Goal: Transaction & Acquisition: Purchase product/service

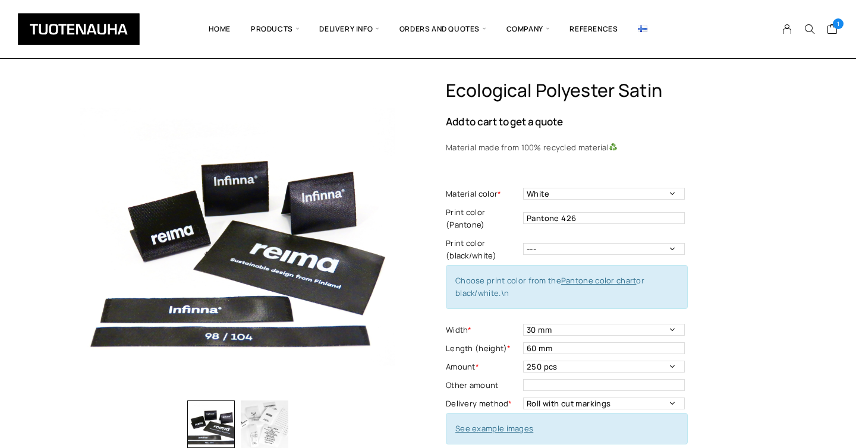
select select "White"
select select "30 mm"
select select "250 pcs"
select select "Both sides"
select select "End fold"
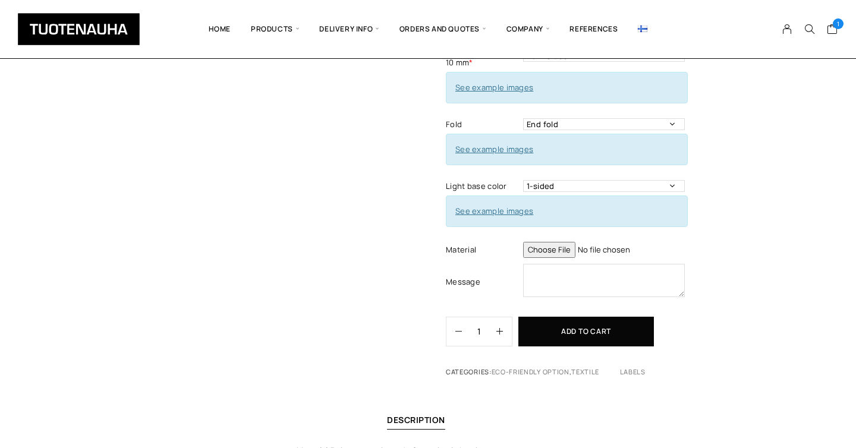
scroll to position [443, 0]
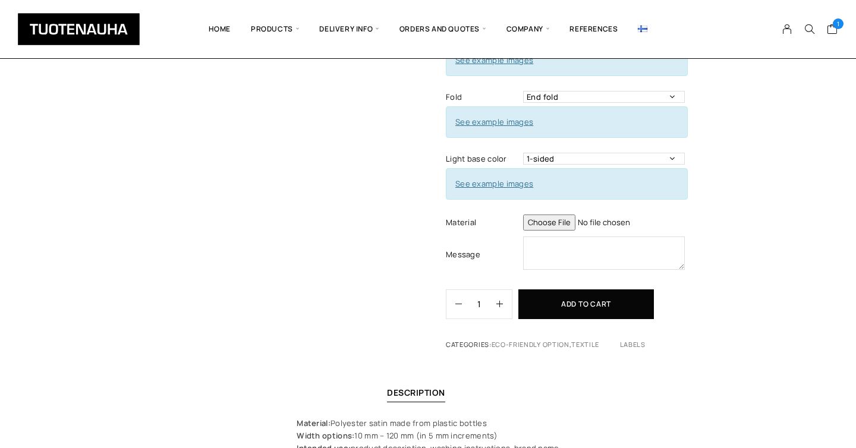
click at [555, 223] on input "file" at bounding box center [604, 223] width 162 height 16
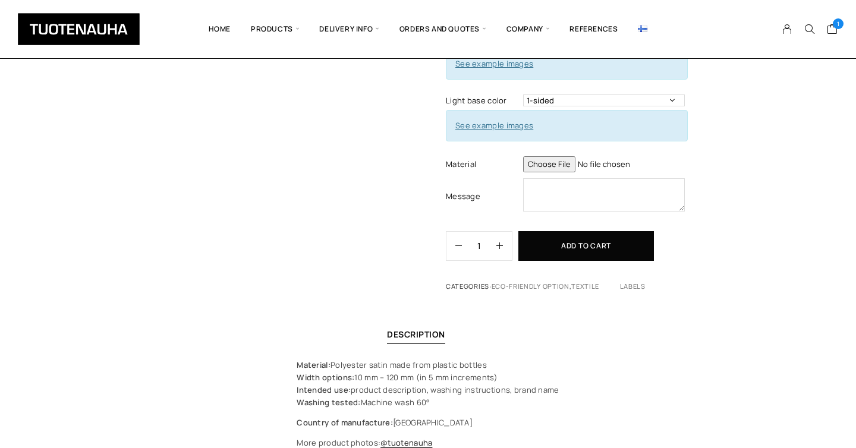
scroll to position [352, 0]
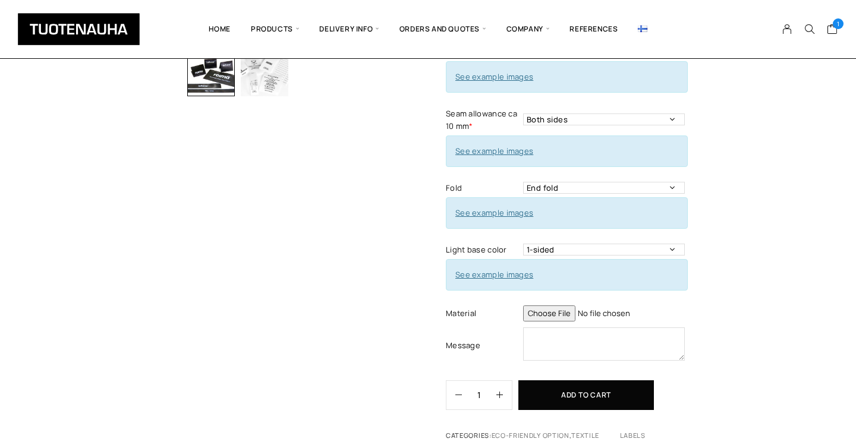
click at [538, 314] on input "file" at bounding box center [604, 314] width 162 height 16
type input "C:\fakepath\dkrayatna - product label 30mmx60mm.ai"
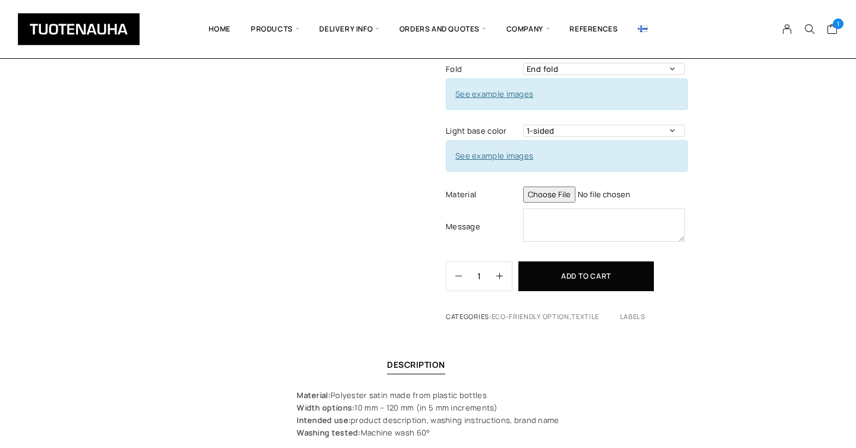
scroll to position [471, 0]
click at [602, 225] on textarea at bounding box center [604, 224] width 162 height 33
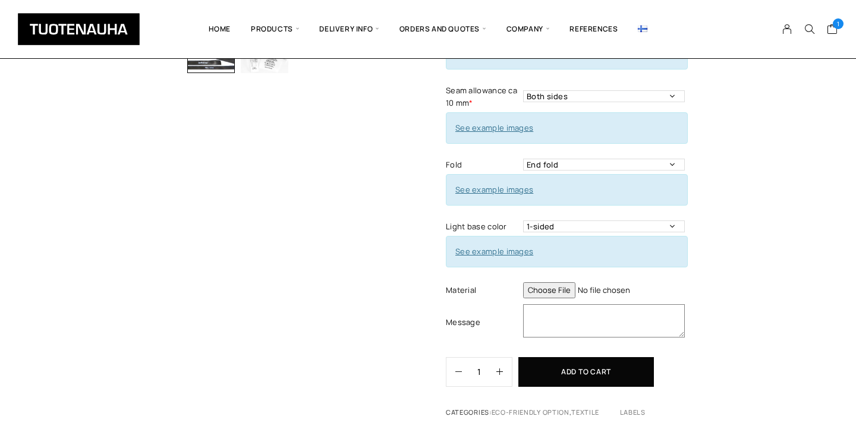
scroll to position [437, 0]
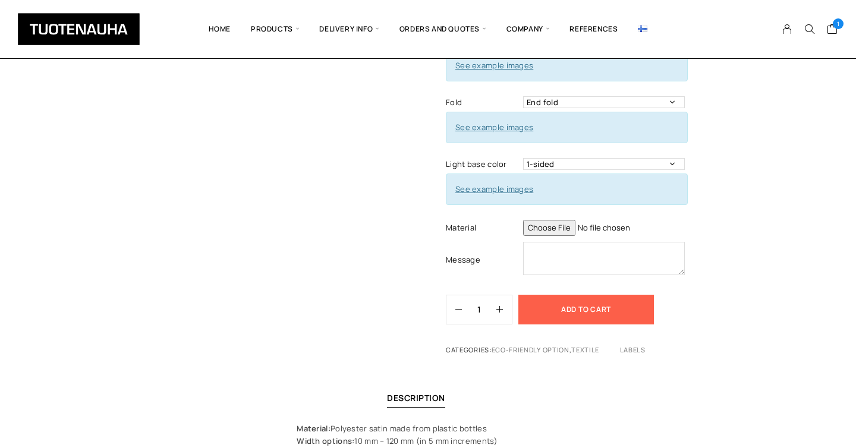
click at [557, 303] on button "Add to cart" at bounding box center [586, 310] width 136 height 30
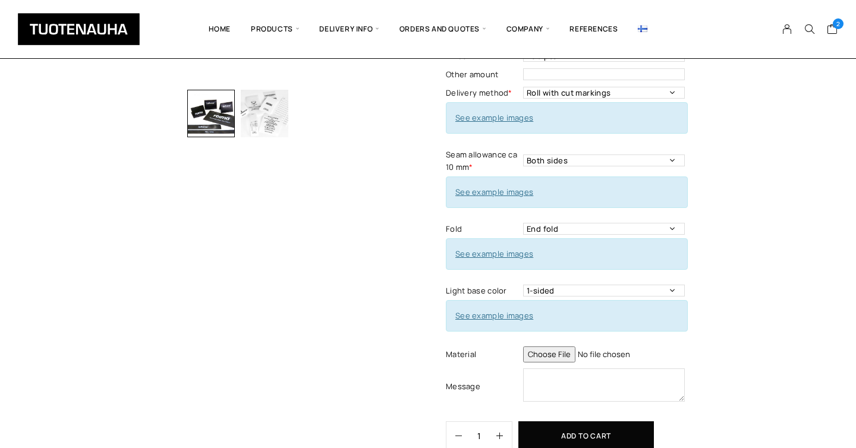
scroll to position [395, 0]
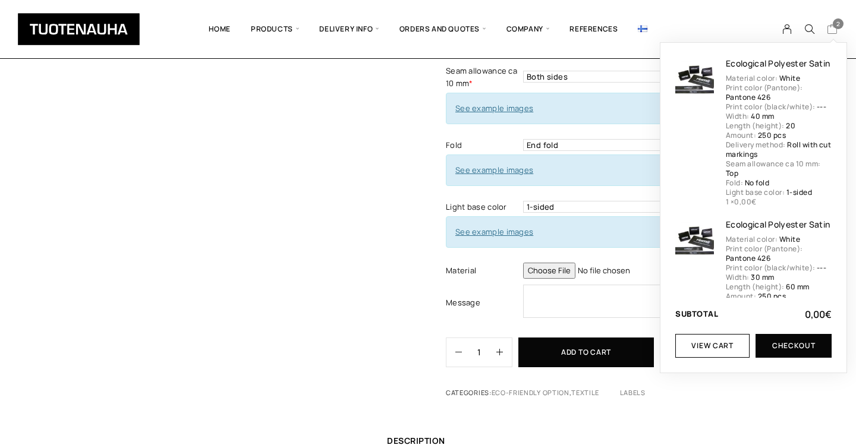
click at [835, 26] on span "2" at bounding box center [838, 23] width 11 height 11
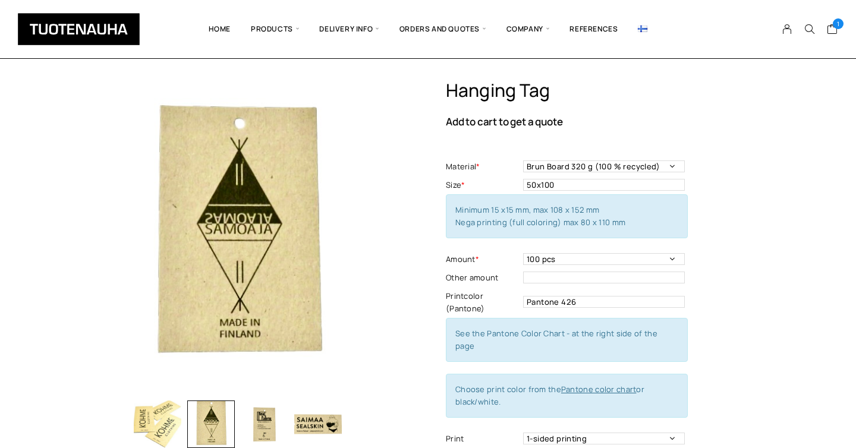
select select "Brun Board 320 g (100 % recycled)"
select select "100 pcs"
select select "Perforation"
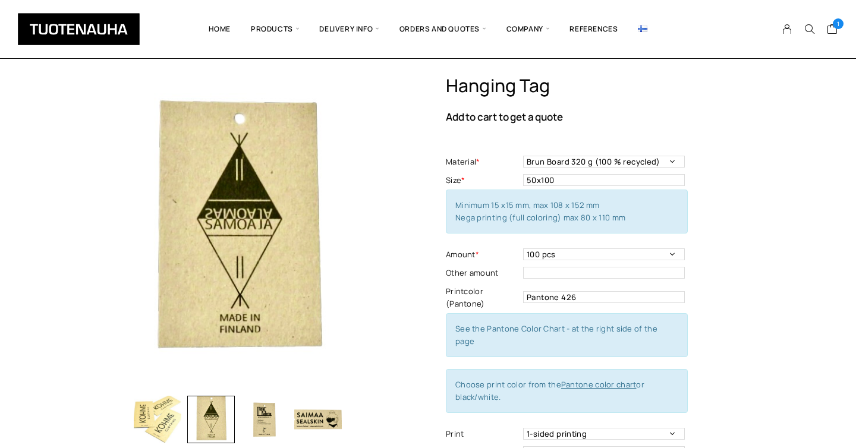
click at [411, 167] on div "Hanging tag Add to cart to get a quote Material * Focuscard 280 g Offset 250-30…" at bounding box center [427, 339] width 695 height 529
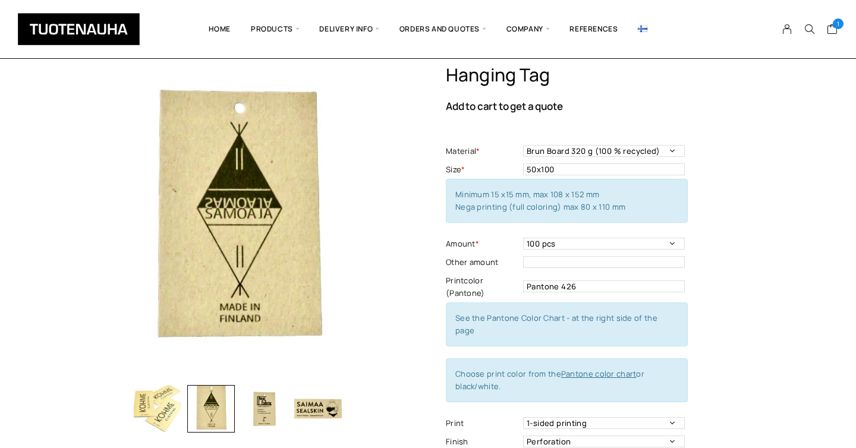
scroll to position [20, 0]
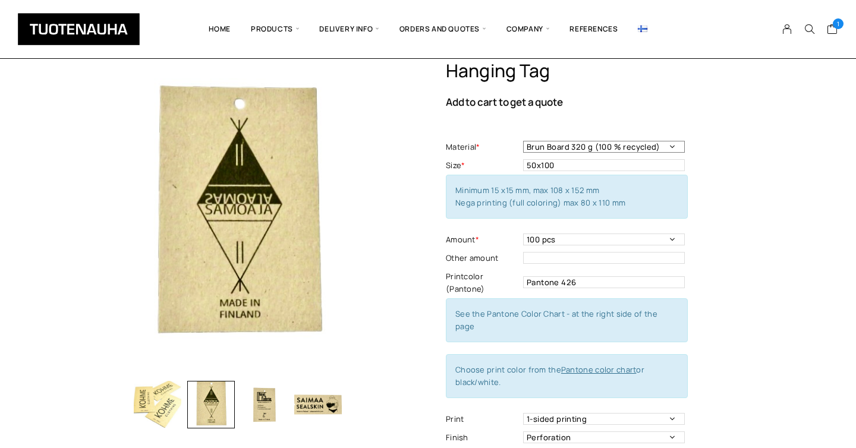
click at [561, 150] on select "Focuscard 280 g Offset 250-300 g Scandia White 270 g Silk 250-300 g Invercote C…" at bounding box center [604, 147] width 162 height 12
click at [579, 167] on input "50x100" at bounding box center [604, 165] width 162 height 12
type input "50x100 mm"
click at [726, 218] on div "Hanging tag Add to cart to get a quote Material * Focuscard 280 g Offset 250-30…" at bounding box center [611, 327] width 330 height 535
click at [539, 146] on select "Focuscard 280 g Offset 250-300 g Scandia White 270 g Silk 250-300 g Invercote C…" at bounding box center [604, 147] width 162 height 12
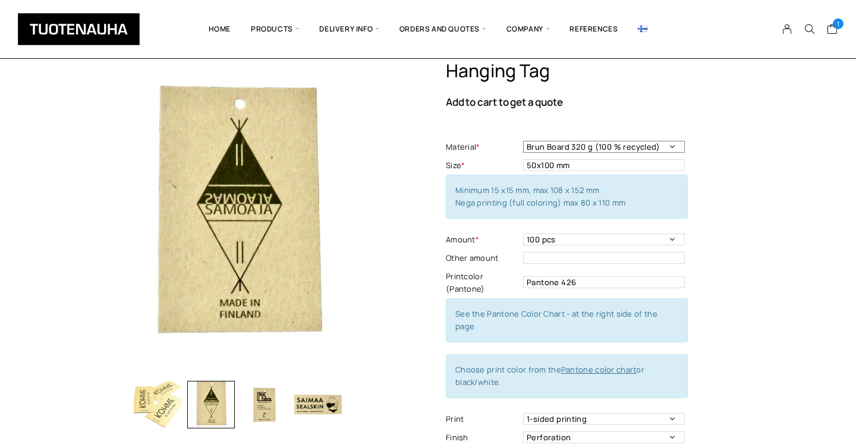
select select "Scandia White 270 g"
click at [523, 141] on select "Focuscard 280 g Offset 250-300 g Scandia White 270 g Silk 250-300 g Invercote C…" at bounding box center [604, 147] width 162 height 12
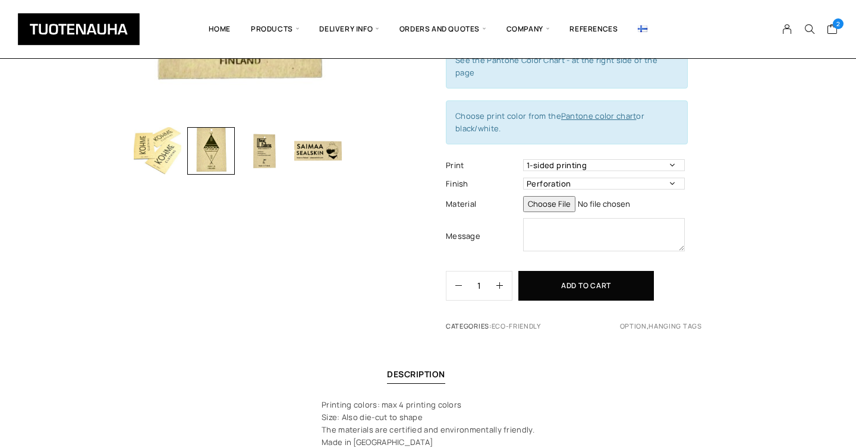
scroll to position [281, 0]
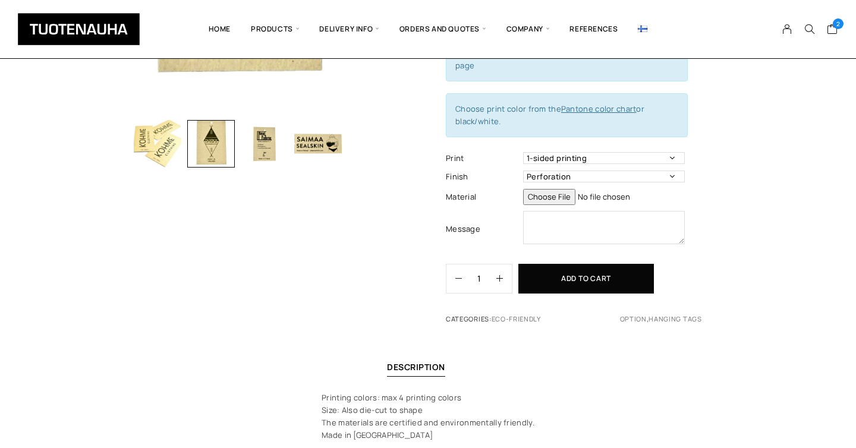
click at [547, 189] on input "file" at bounding box center [604, 197] width 162 height 16
click at [538, 189] on input "file" at bounding box center [604, 197] width 162 height 16
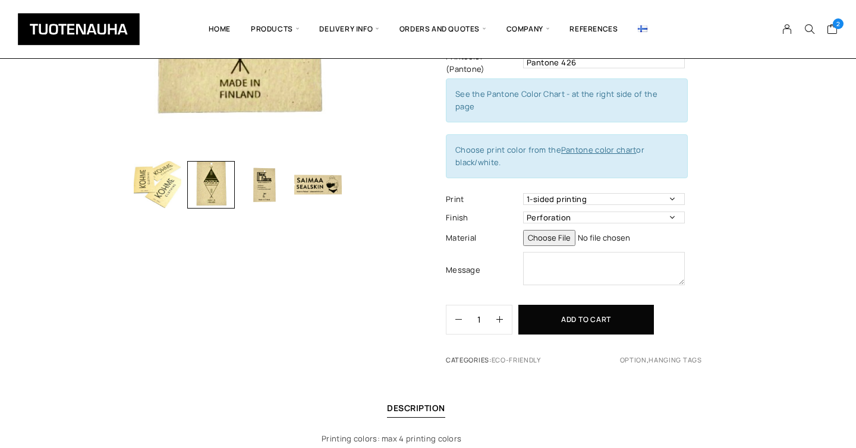
scroll to position [244, 0]
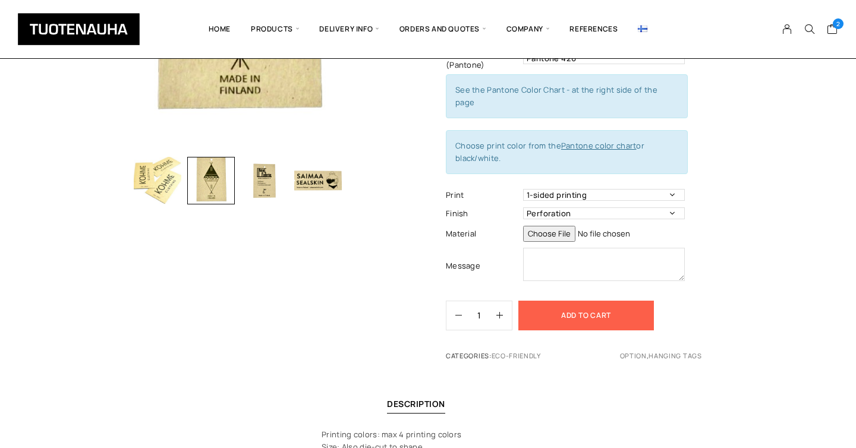
click at [552, 304] on button "Add to cart" at bounding box center [586, 316] width 136 height 30
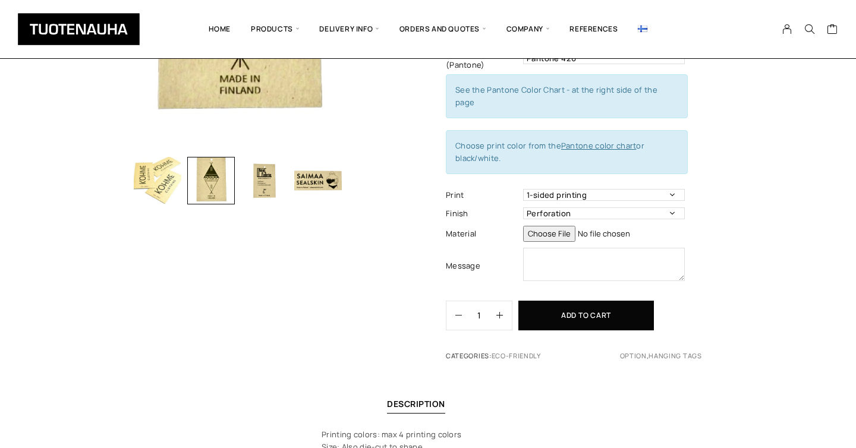
click at [547, 226] on input "file" at bounding box center [604, 234] width 162 height 16
type input "C:\fakepath\dkrayatna - hanging tag 50x100 mm.ai"
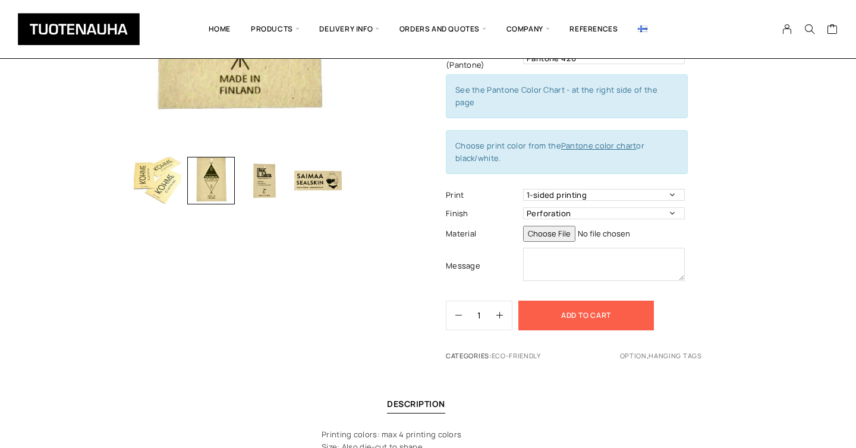
click at [554, 306] on button "Add to cart" at bounding box center [586, 316] width 136 height 30
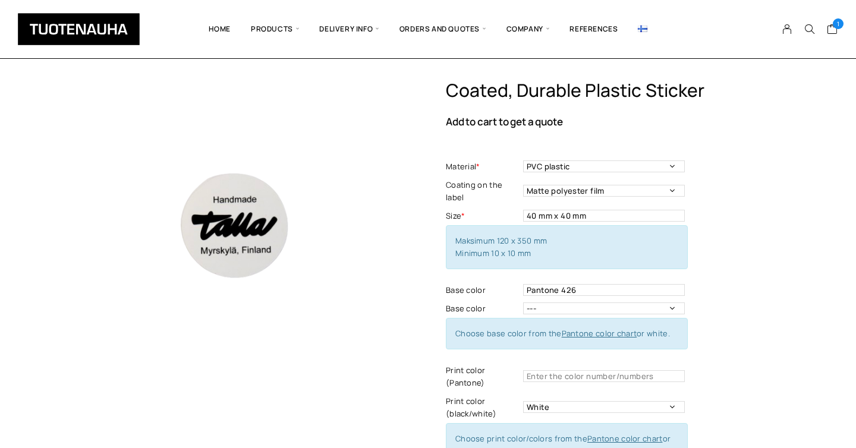
select select "white"
select select "100 pcs"
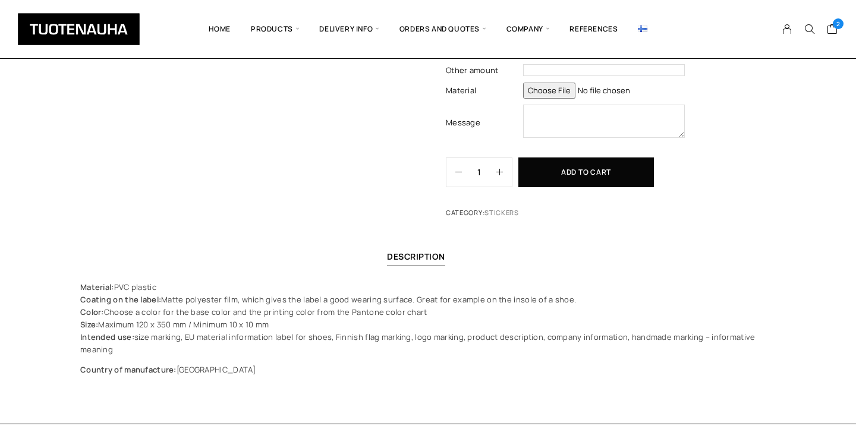
scroll to position [449, 0]
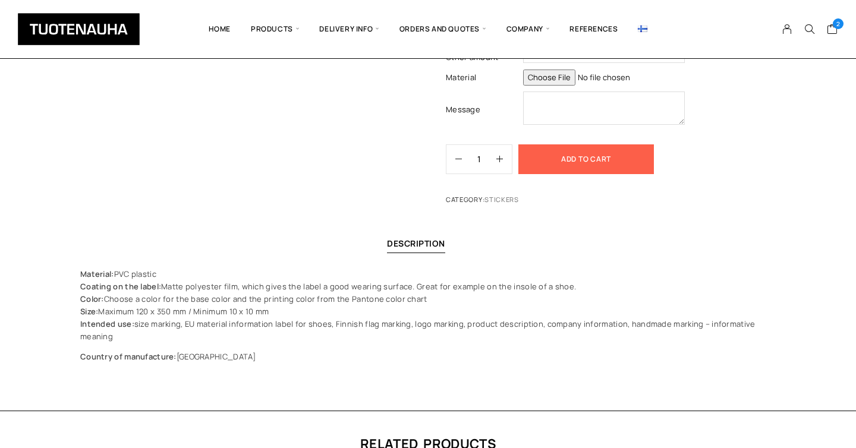
click at [548, 166] on button "Add to cart" at bounding box center [586, 159] width 136 height 30
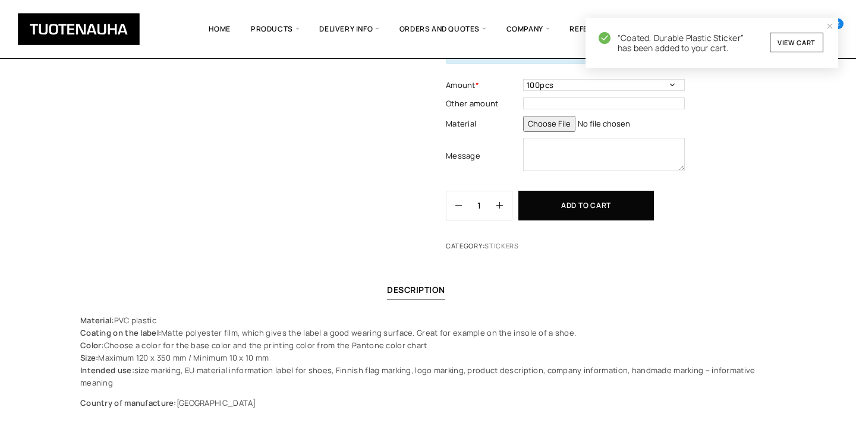
scroll to position [404, 0]
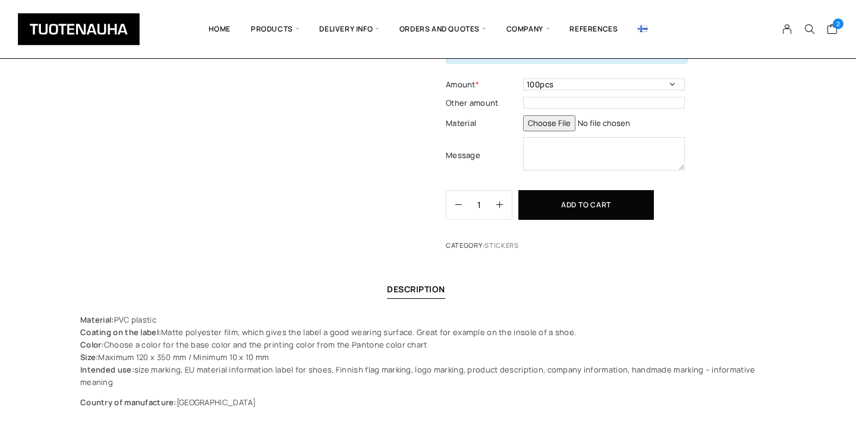
click at [547, 124] on input "file" at bounding box center [604, 123] width 162 height 16
type input "C:\fakepath\dkrayatna - sticket 40x40 mm.ai"
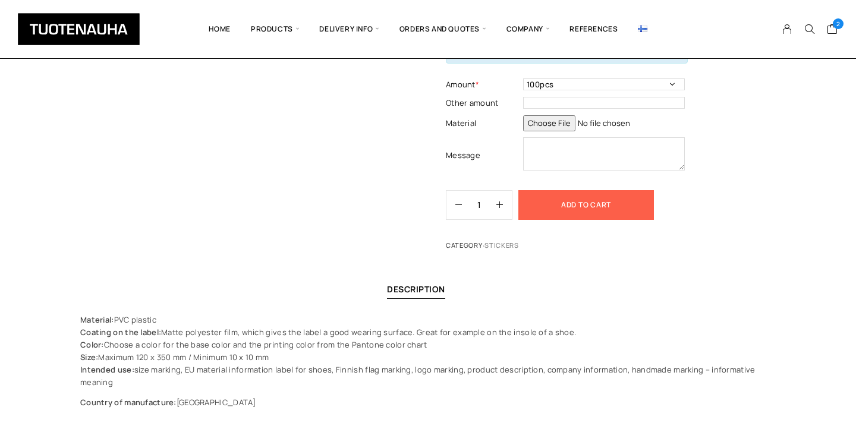
click at [563, 200] on button "Add to cart" at bounding box center [586, 205] width 136 height 30
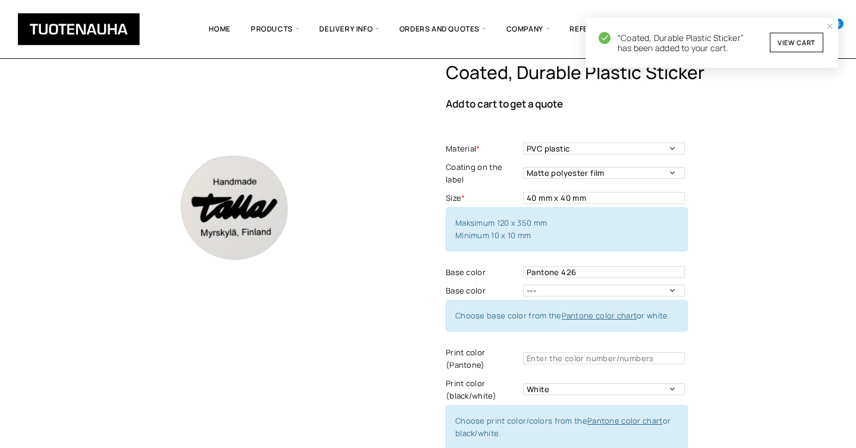
scroll to position [0, 0]
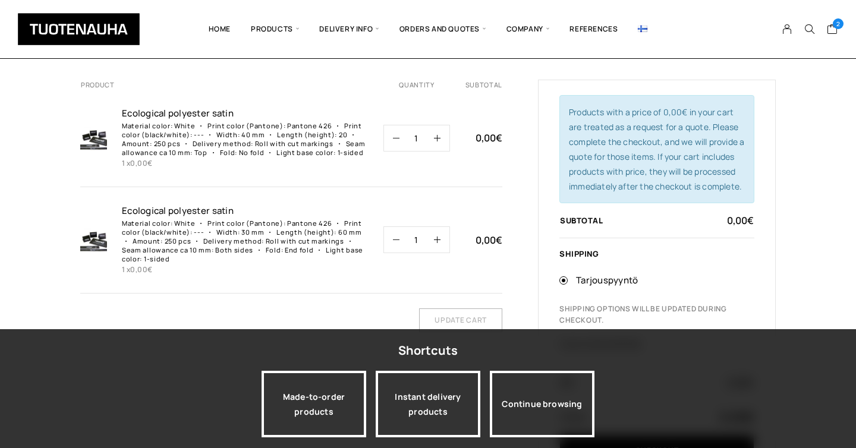
scroll to position [54, 0]
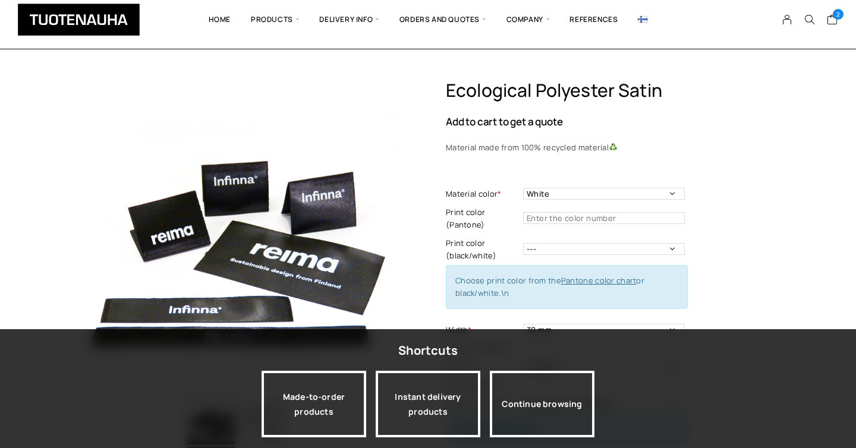
select select "White"
select select "30 mm"
select select "250 pcs"
select select "Both sides"
select select "End fold"
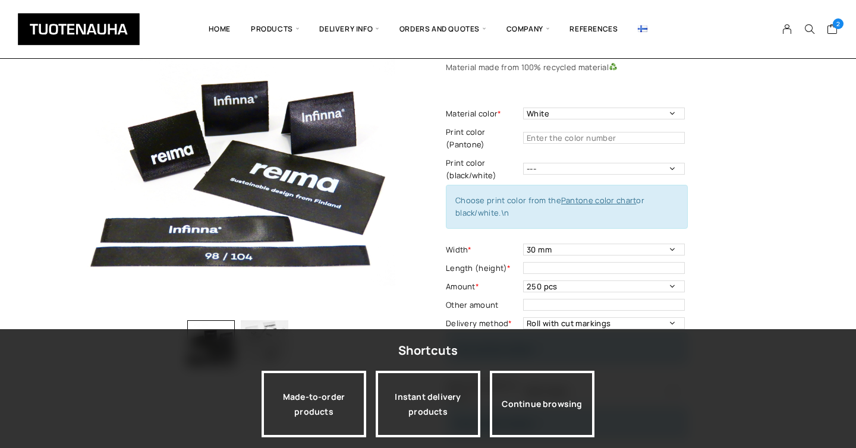
scroll to position [80, 0]
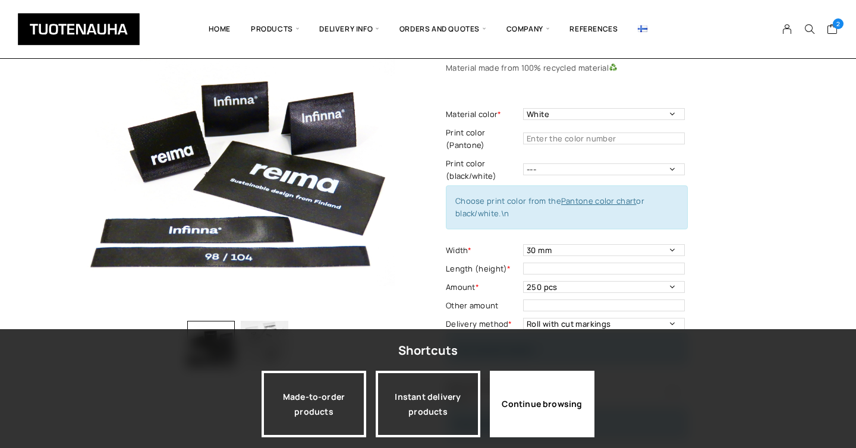
click at [511, 412] on div "Continue browsing" at bounding box center [542, 404] width 105 height 67
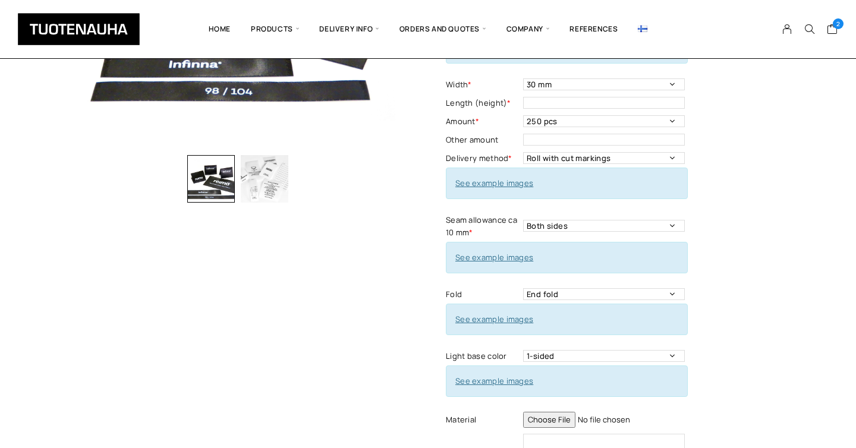
scroll to position [405, 0]
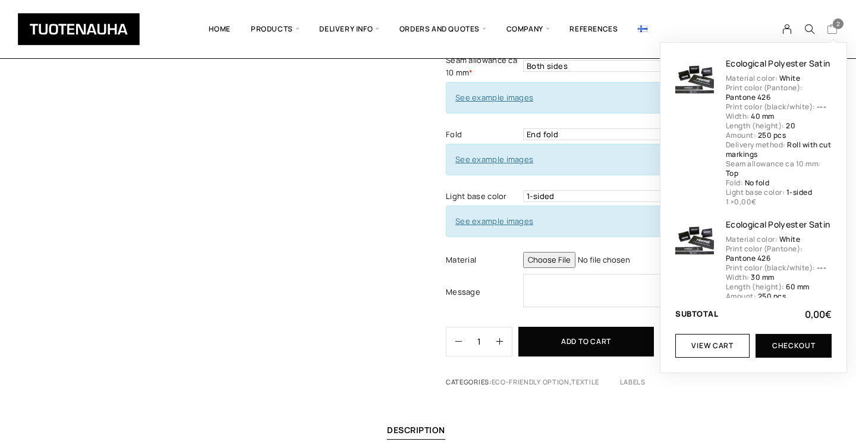
click at [838, 23] on span "2" at bounding box center [838, 23] width 11 height 11
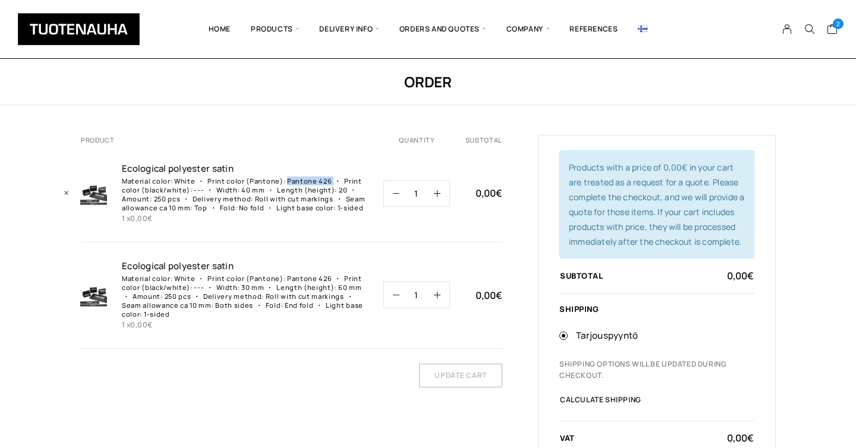
drag, startPoint x: 327, startPoint y: 181, endPoint x: 284, endPoint y: 181, distance: 42.8
click at [287, 181] on dd "Pantone 426" at bounding box center [310, 181] width 46 height 9
copy dd "Pantone 426"
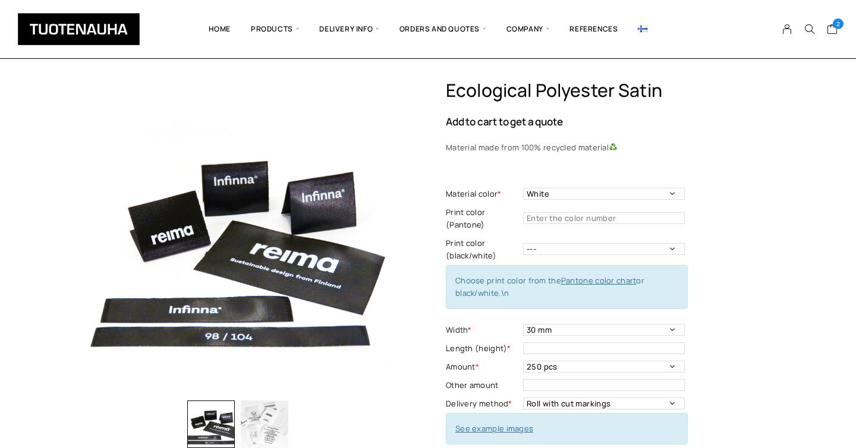
select select "White"
select select "30 mm"
select select "250 pcs"
select select "Both sides"
select select "End fold"
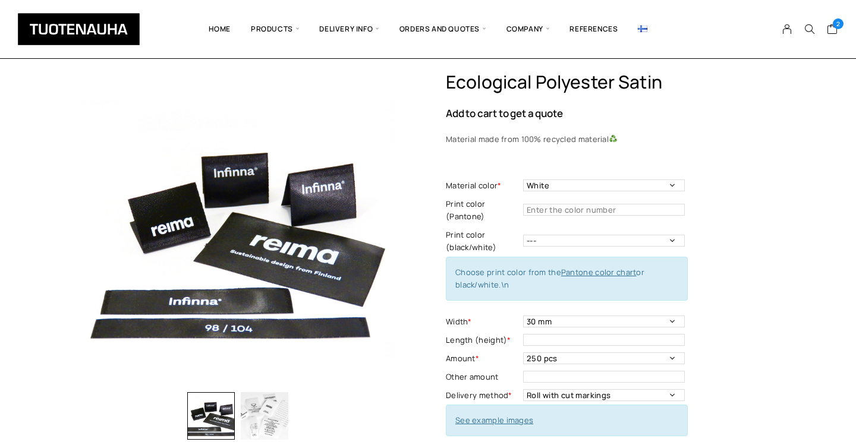
scroll to position [8, 0]
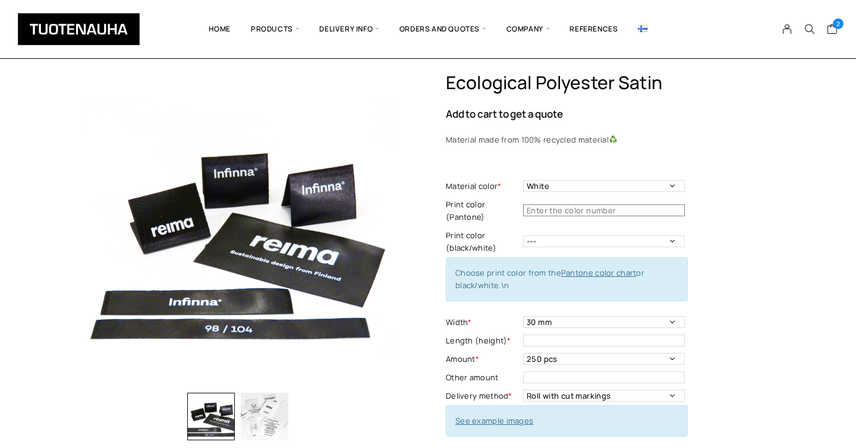
click at [546, 213] on input "text" at bounding box center [604, 210] width 162 height 12
paste input "Pantone 426"
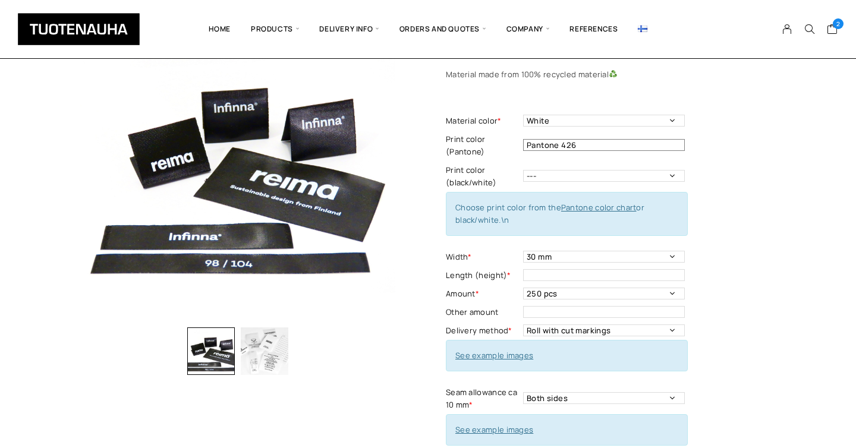
scroll to position [77, 0]
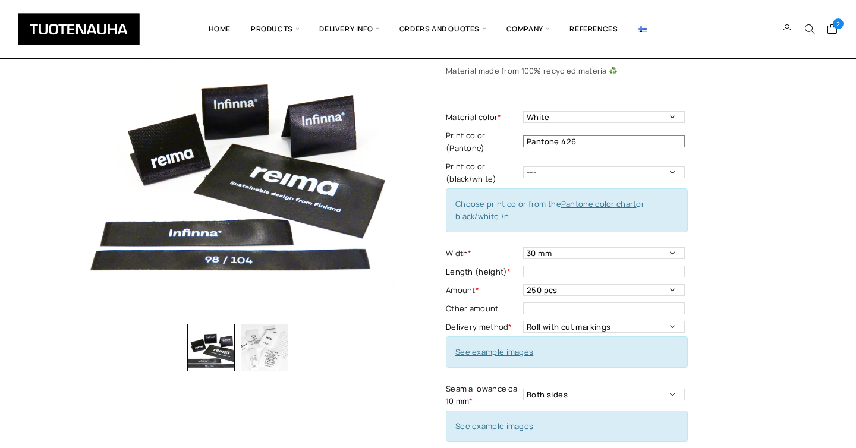
type input "Pantone 426"
click at [536, 253] on select "10 mm 15 mm 20 mm 25 mm 30 mm 35 mm 40 mm 45 mm 50 mm 55 mm 60 mm 65 mm 70 mm" at bounding box center [604, 253] width 162 height 12
select select "40 mm"
click at [523, 247] on select "10 mm 15 mm 20 mm 25 mm 30 mm 35 mm 40 mm 45 mm 50 mm 55 mm 60 mm 65 mm 70 mm" at bounding box center [604, 253] width 162 height 12
click at [538, 273] on input "text" at bounding box center [604, 272] width 162 height 12
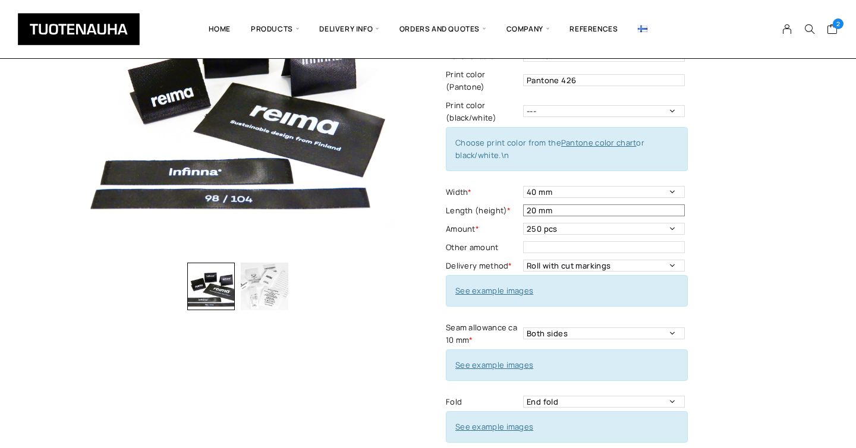
scroll to position [139, 0]
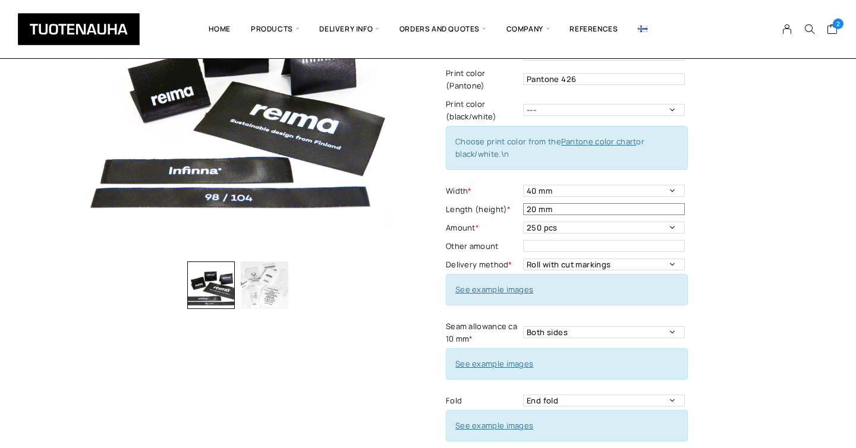
type input "20 mm"
click at [556, 265] on select "Roll with cut markings Roll without cut markings Cut" at bounding box center [604, 265] width 162 height 12
click at [523, 259] on select "Roll with cut markings Roll without cut markings Cut" at bounding box center [604, 265] width 162 height 12
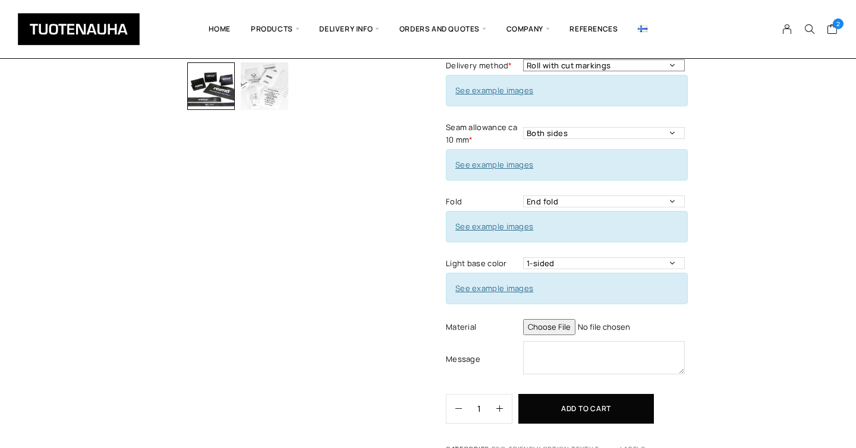
scroll to position [352, 0]
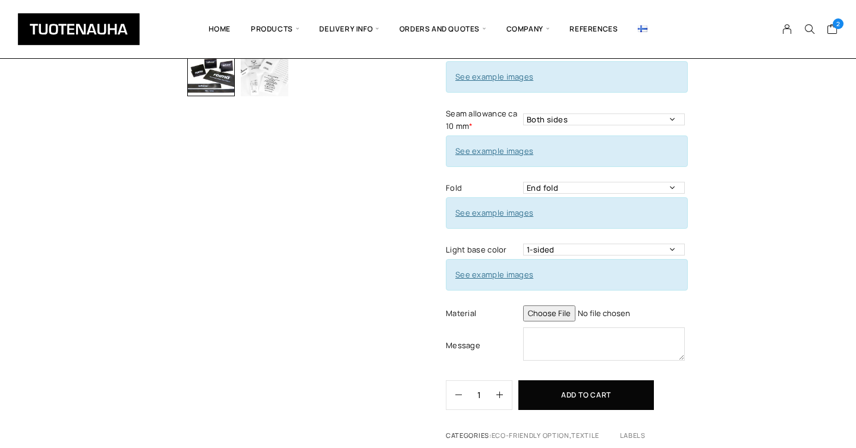
click at [550, 311] on input "file" at bounding box center [604, 314] width 162 height 16
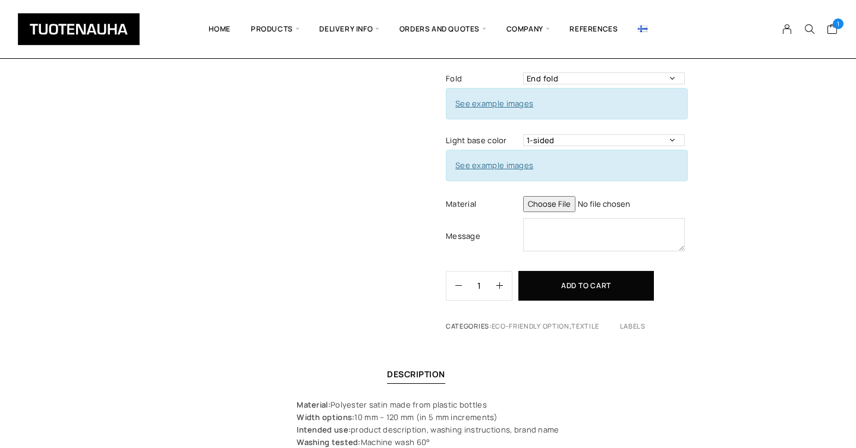
scroll to position [467, 0]
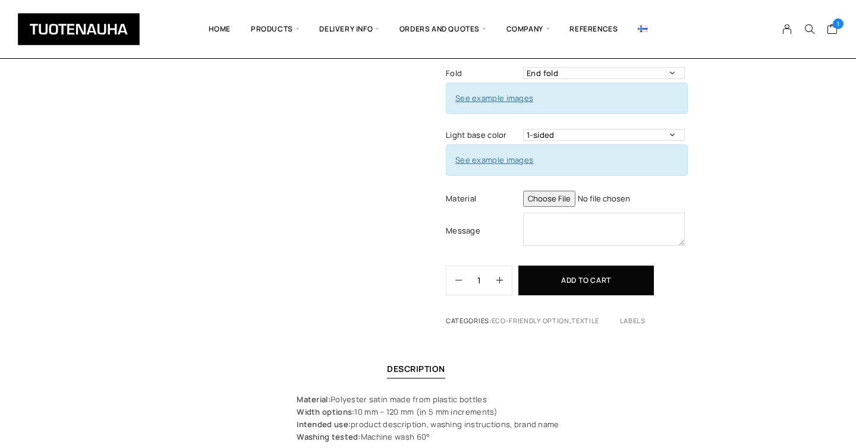
click at [546, 200] on input "file" at bounding box center [604, 199] width 162 height 16
type input "C:\fakepath\dkrayatna - product label 30mmx60mm.ai"
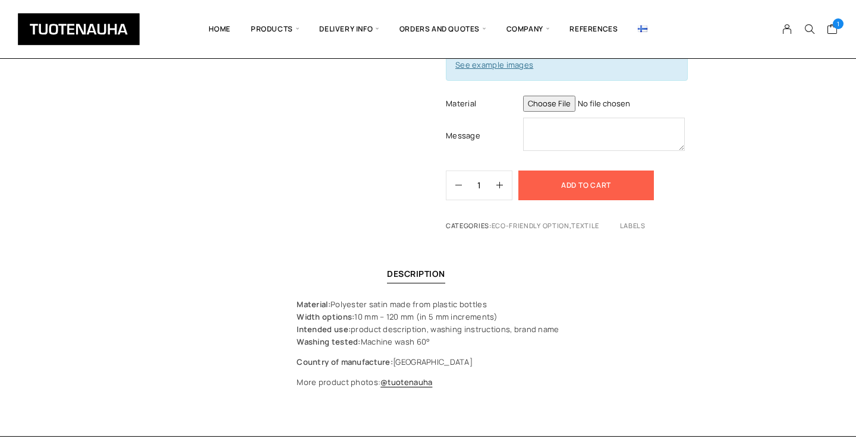
scroll to position [534, 0]
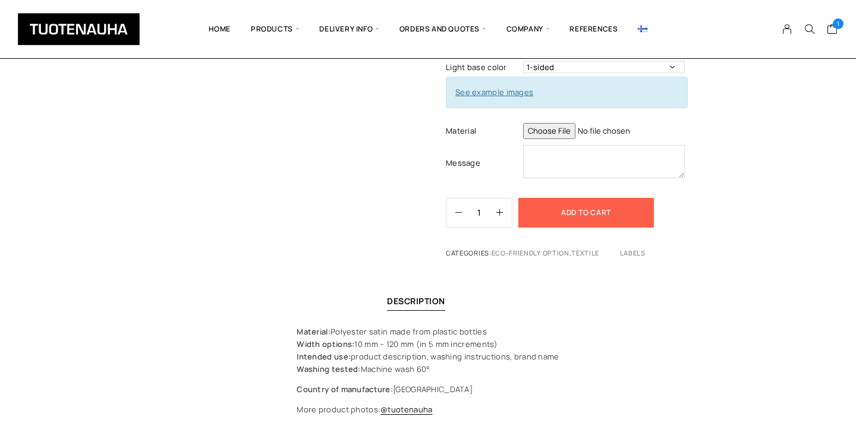
click at [585, 218] on button "Add to cart" at bounding box center [586, 213] width 136 height 30
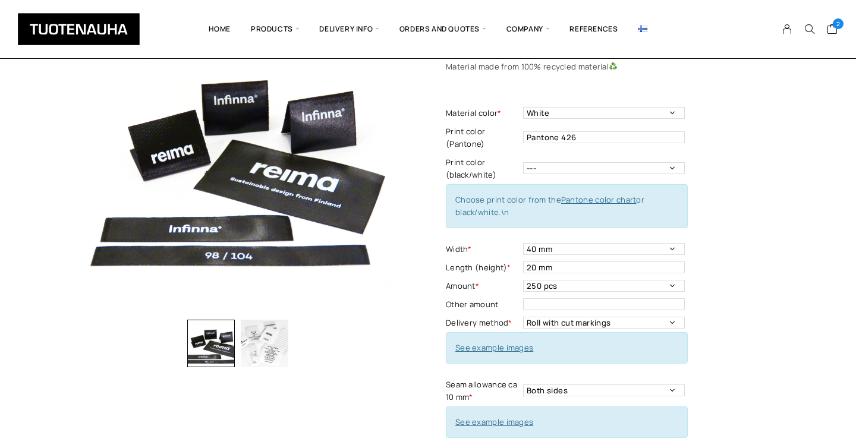
scroll to position [52, 0]
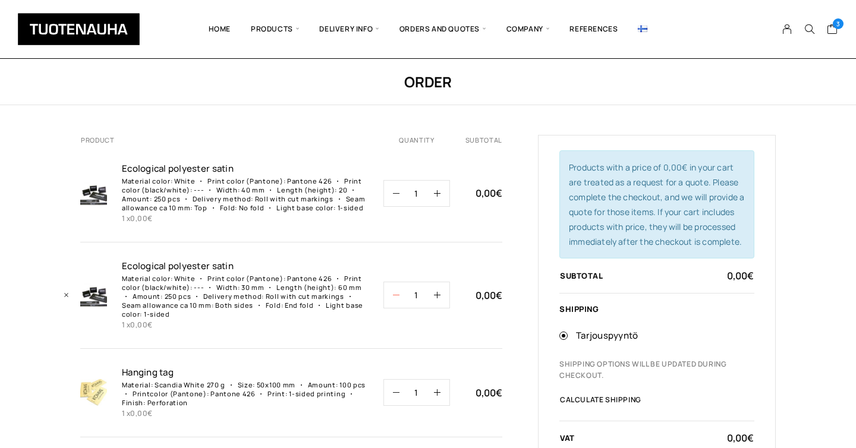
click at [395, 294] on icon "button" at bounding box center [396, 295] width 7 height 7
type input "0"
click at [393, 188] on button "button" at bounding box center [391, 194] width 15 height 26
type input "0"
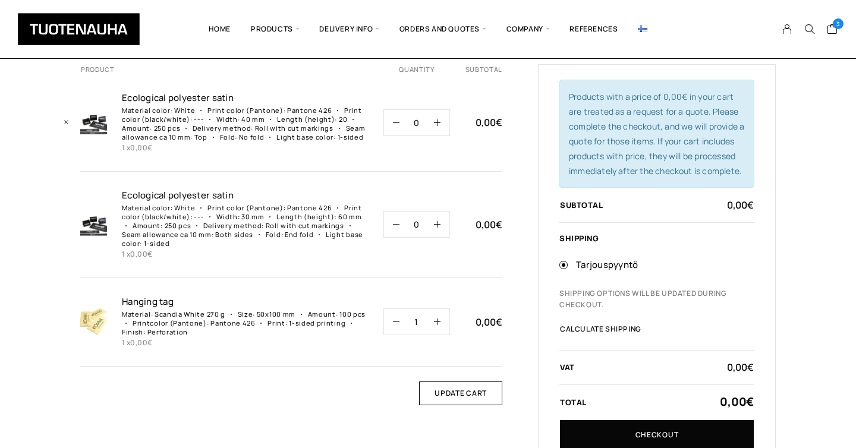
scroll to position [73, 0]
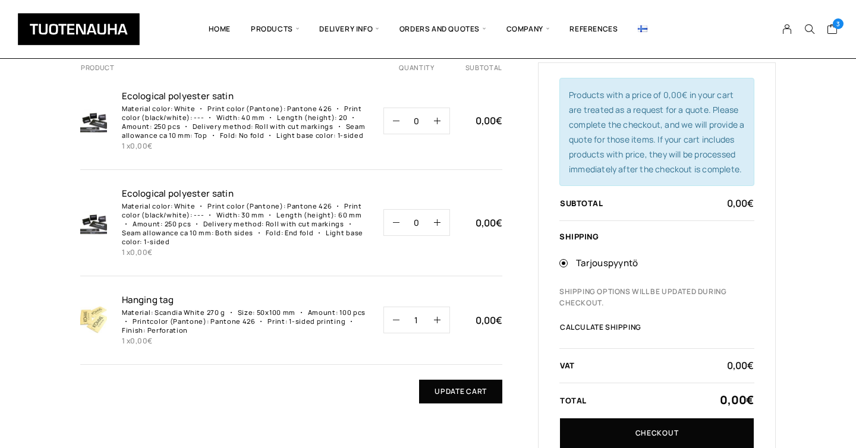
click at [471, 396] on input "Update cart" at bounding box center [460, 392] width 83 height 24
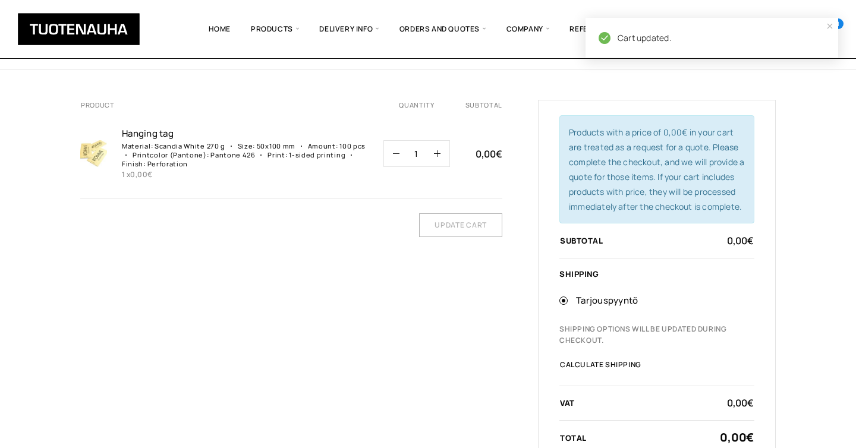
scroll to position [0, 0]
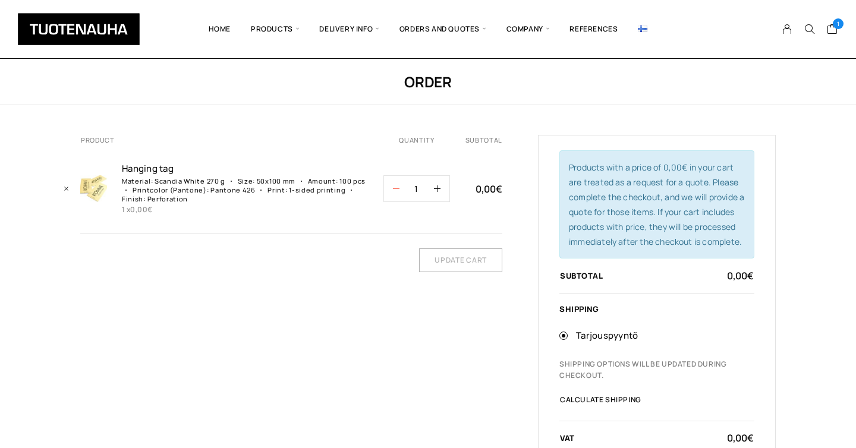
click at [395, 187] on icon "button" at bounding box center [396, 188] width 7 height 7
type input "0"
click at [434, 257] on input "Update cart" at bounding box center [460, 260] width 83 height 24
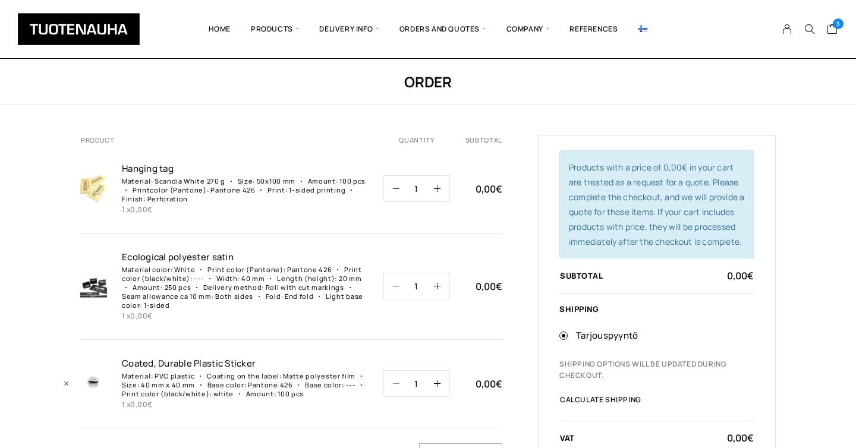
click at [399, 385] on icon "button" at bounding box center [396, 383] width 7 height 7
type input "0"
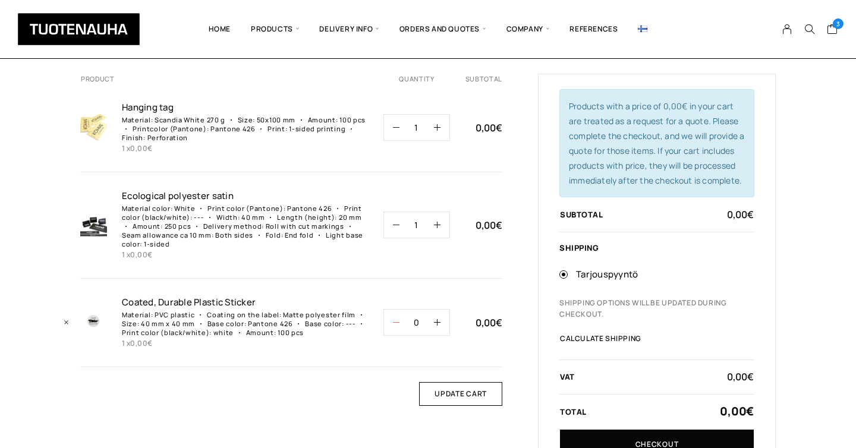
scroll to position [119, 0]
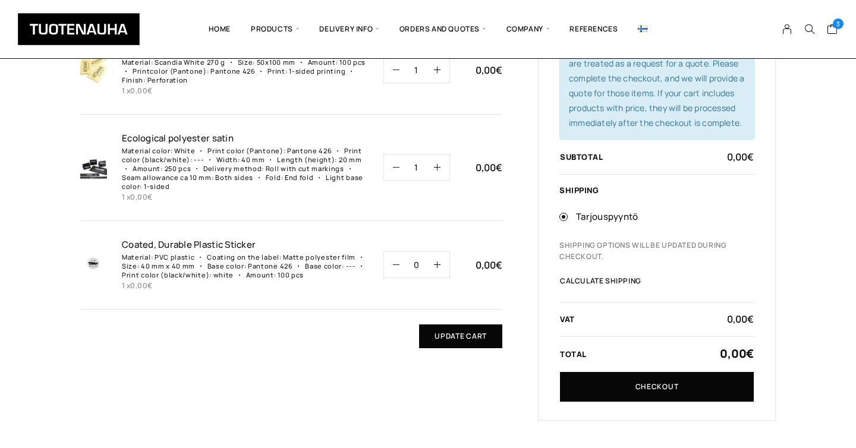
click at [461, 337] on input "Update cart" at bounding box center [460, 337] width 83 height 24
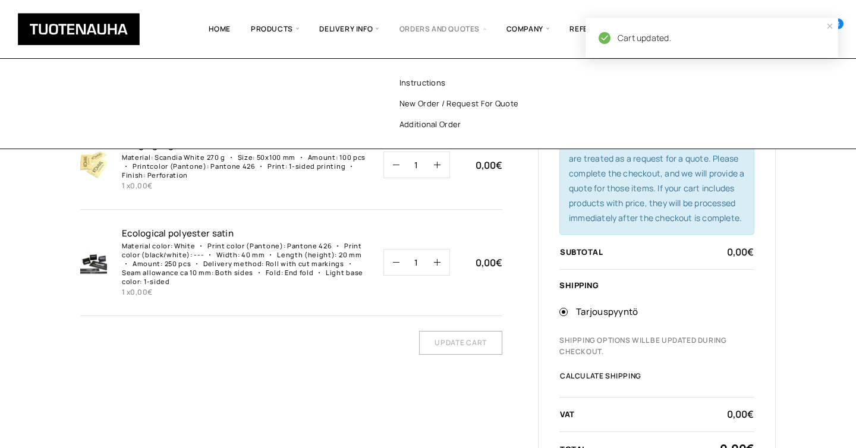
scroll to position [0, 0]
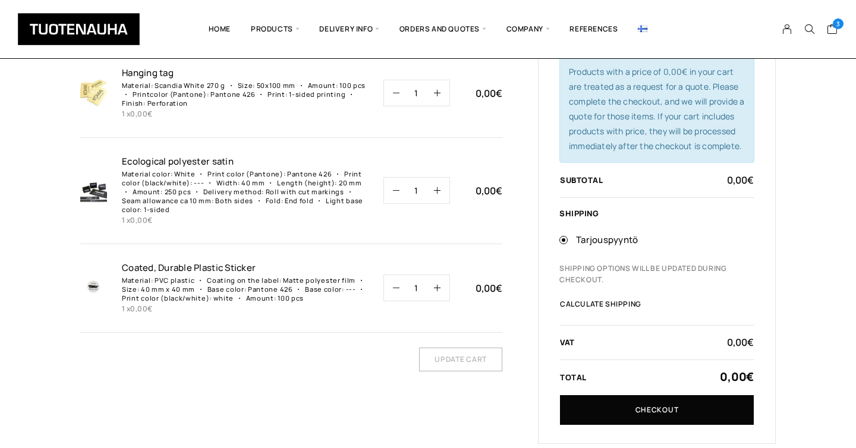
scroll to position [99, 0]
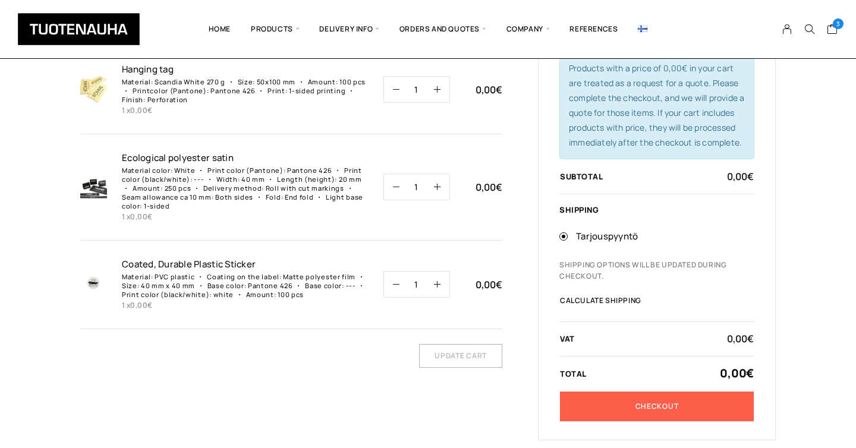
click at [634, 398] on link "Checkout" at bounding box center [657, 407] width 194 height 30
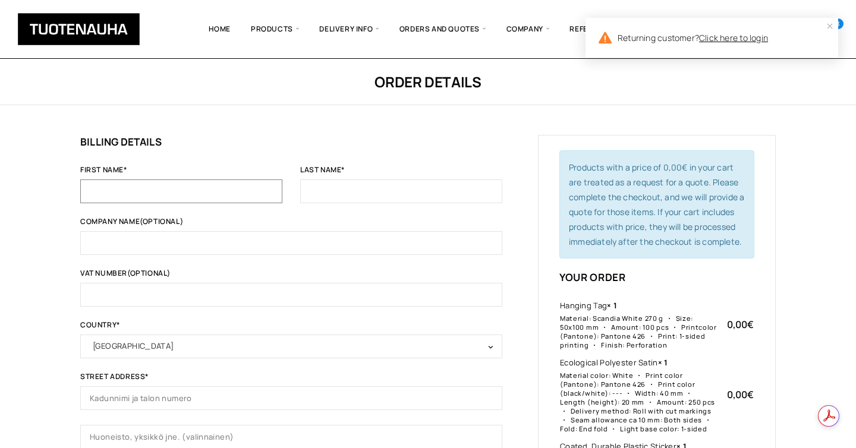
click at [213, 184] on input "First name *" at bounding box center [181, 192] width 202 height 24
type input "[PERSON_NAME]"
click at [364, 177] on label "Last name *" at bounding box center [401, 172] width 202 height 13
click at [364, 180] on input "Last name *" at bounding box center [401, 192] width 202 height 24
click at [332, 188] on input "Last name *" at bounding box center [401, 192] width 202 height 24
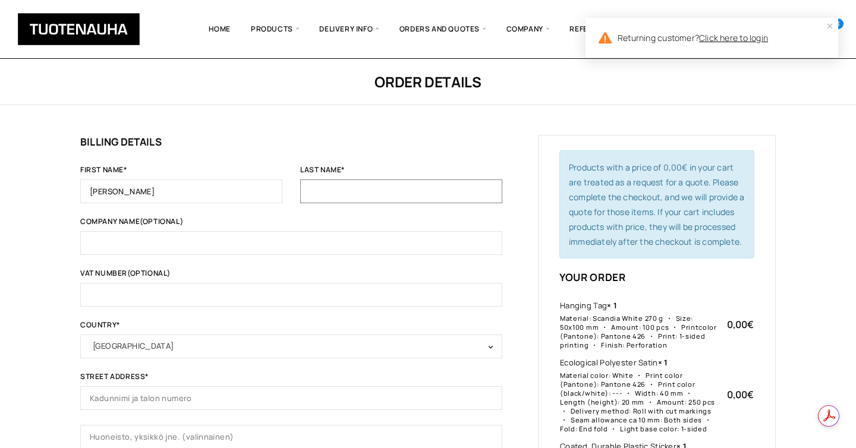
click at [332, 188] on input "Last name *" at bounding box center [401, 192] width 202 height 24
type input "Dreier"
click at [225, 240] on input "Company name (optional)" at bounding box center [291, 243] width 422 height 24
type input "dkrayatna"
click at [200, 294] on input "VAT number (optional)" at bounding box center [291, 295] width 422 height 24
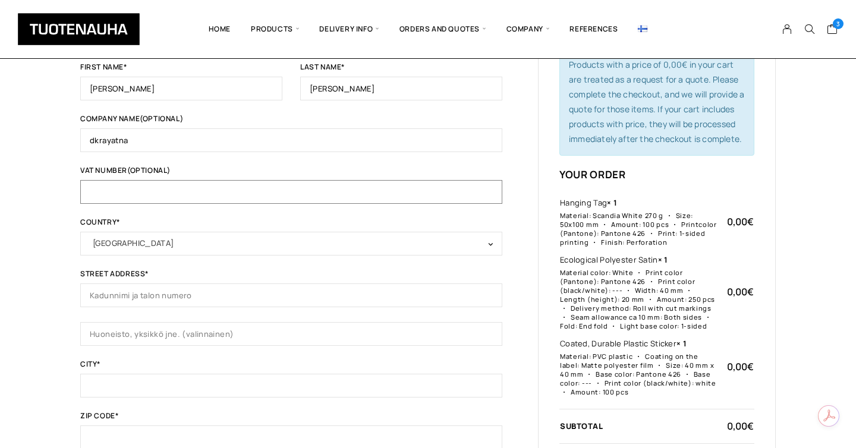
scroll to position [101, 0]
click at [166, 291] on input "Street address *" at bounding box center [291, 297] width 422 height 24
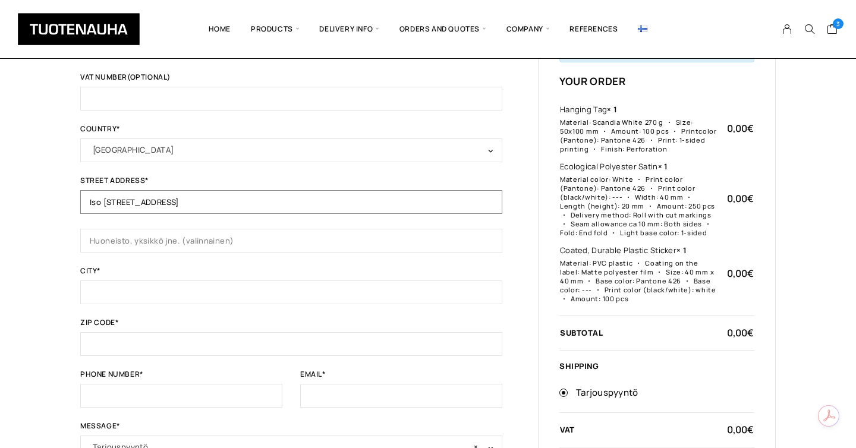
scroll to position [203, 0]
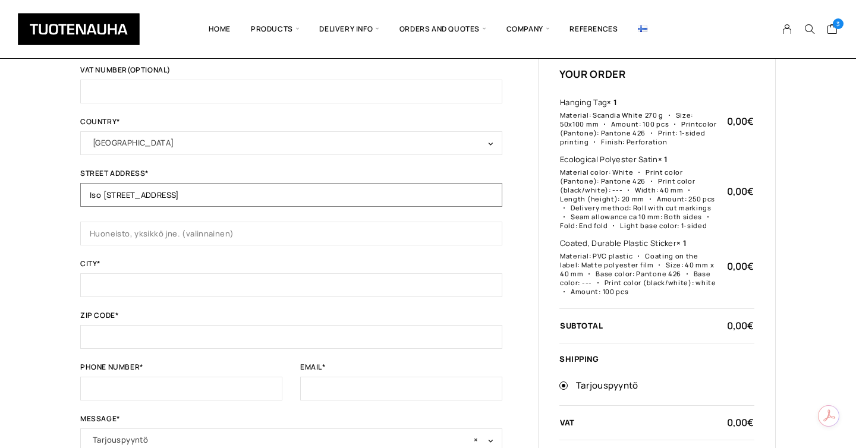
type input "Iso [STREET_ADDRESS]"
click at [100, 293] on input "City *" at bounding box center [291, 285] width 422 height 24
type input "Helsinki"
click at [121, 333] on input "Zip code *" at bounding box center [291, 337] width 422 height 24
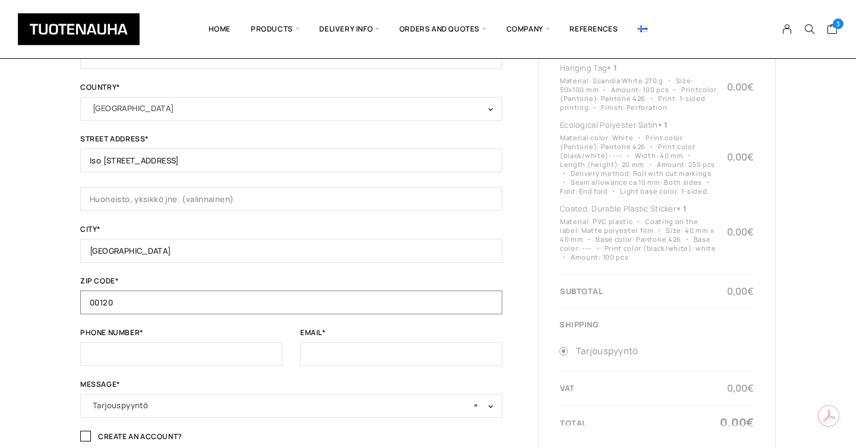
type input "00120"
click at [121, 353] on input "Phone number *" at bounding box center [181, 354] width 202 height 24
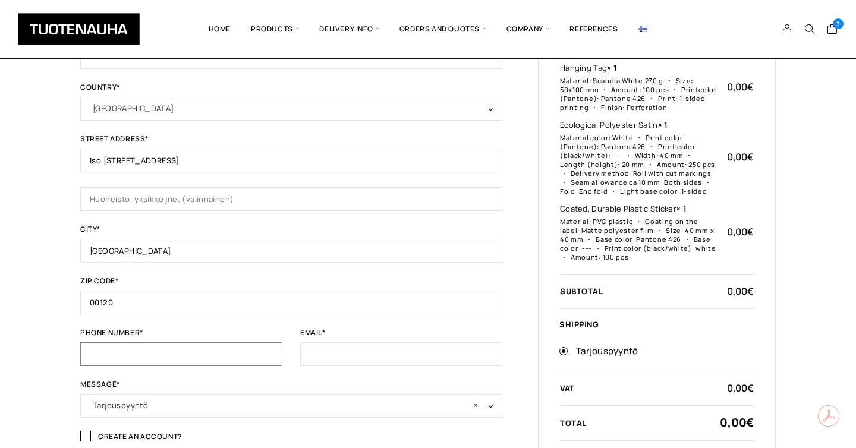
type input "#"
type input "[PHONE_NUMBER]"
click at [344, 347] on input "Email *" at bounding box center [401, 354] width 202 height 24
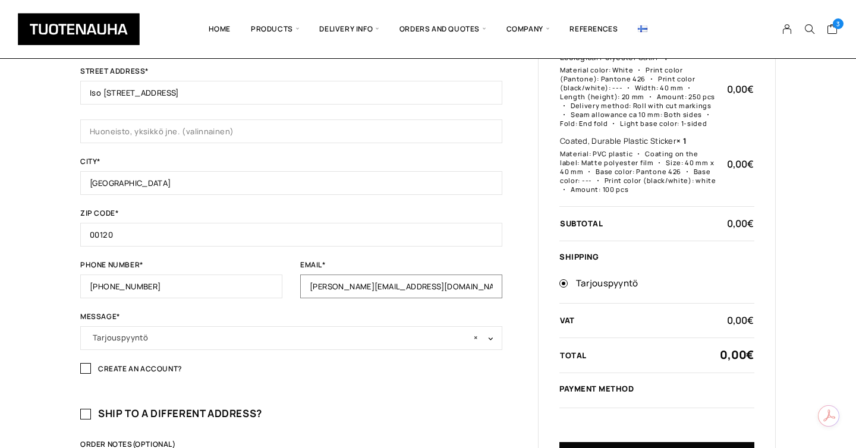
scroll to position [311, 0]
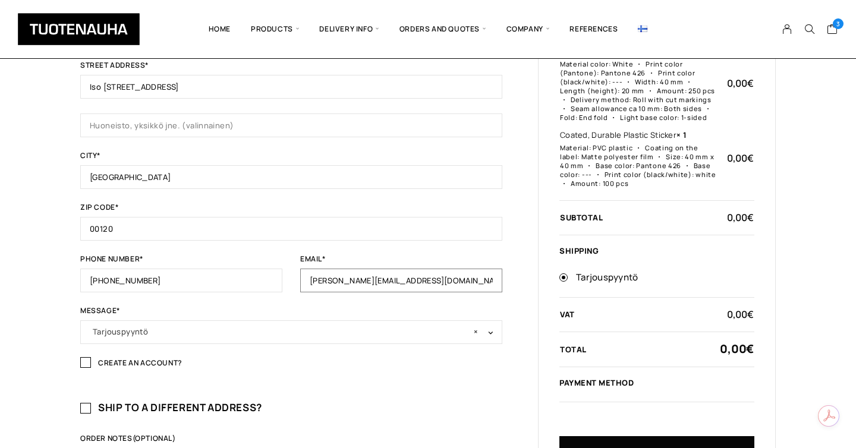
drag, startPoint x: 414, startPoint y: 284, endPoint x: 283, endPoint y: 275, distance: 131.0
click at [283, 275] on div "First name * Leila Last name * Dreier Company name (optional) dkrayatna VAT num…" at bounding box center [291, 99] width 422 height 489
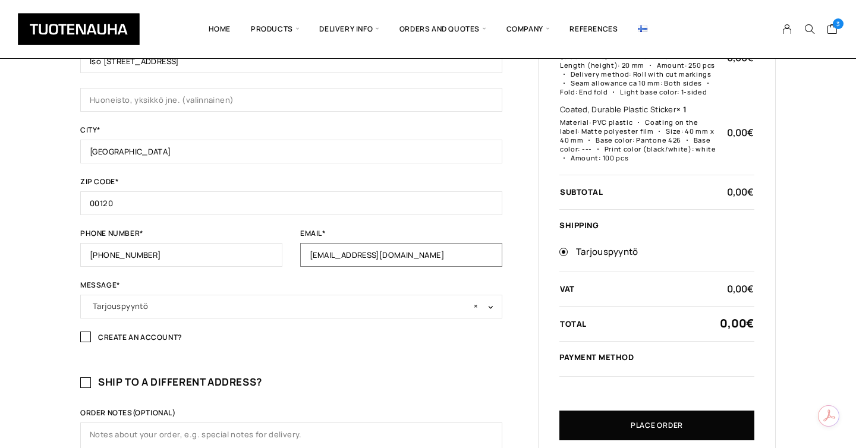
scroll to position [338, 0]
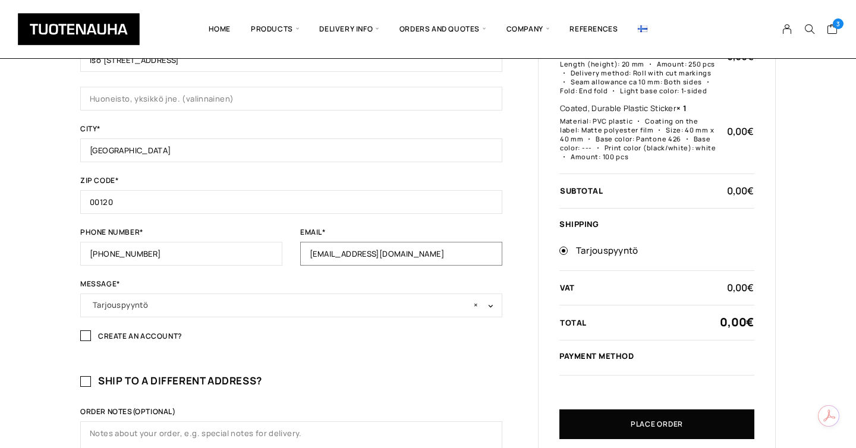
type input "[EMAIL_ADDRESS][DOMAIN_NAME]"
click at [250, 301] on span "× Tarjouspyyntö" at bounding box center [291, 305] width 397 height 17
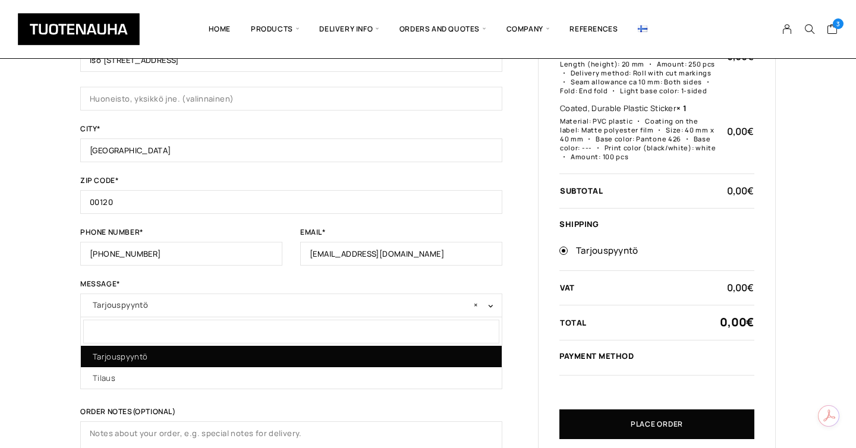
click at [46, 328] on div "Order details If you have shopped with us before, please enter your details bel…" at bounding box center [428, 122] width 856 height 802
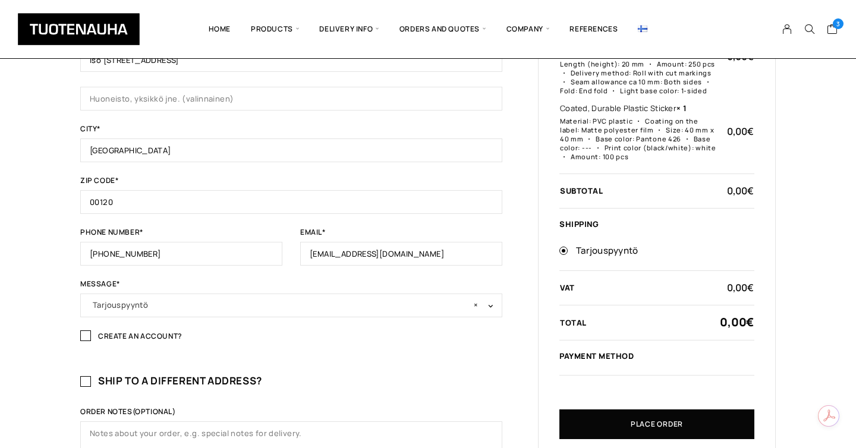
scroll to position [364, 0]
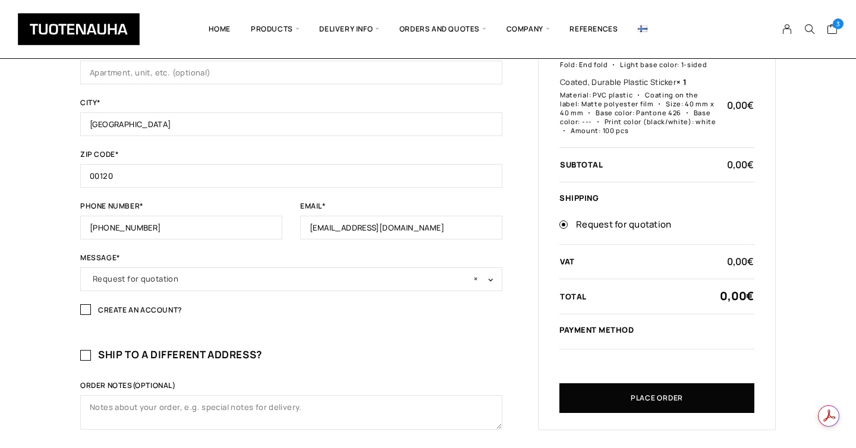
click at [281, 317] on label "Create an account?" at bounding box center [291, 313] width 422 height 15
click at [91, 315] on input "Create an account?" at bounding box center [85, 309] width 11 height 11
checkbox input "true"
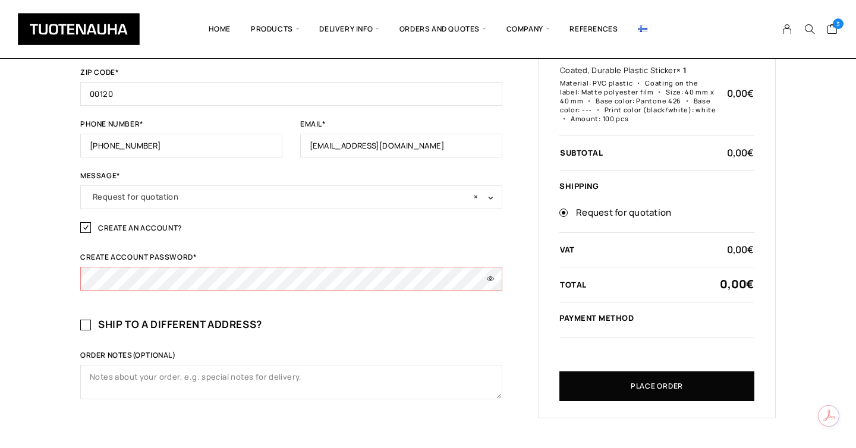
scroll to position [447, 0]
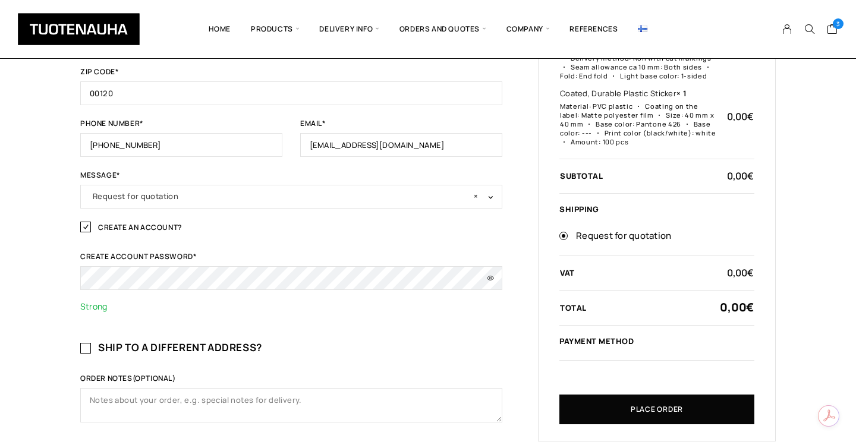
click at [67, 278] on div "Order details If you have shopped with us before, please enter your details bel…" at bounding box center [428, 51] width 856 height 878
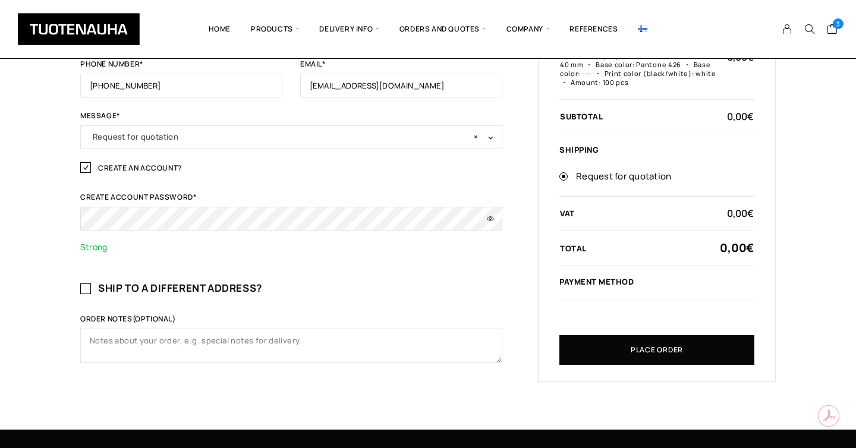
scroll to position [511, 0]
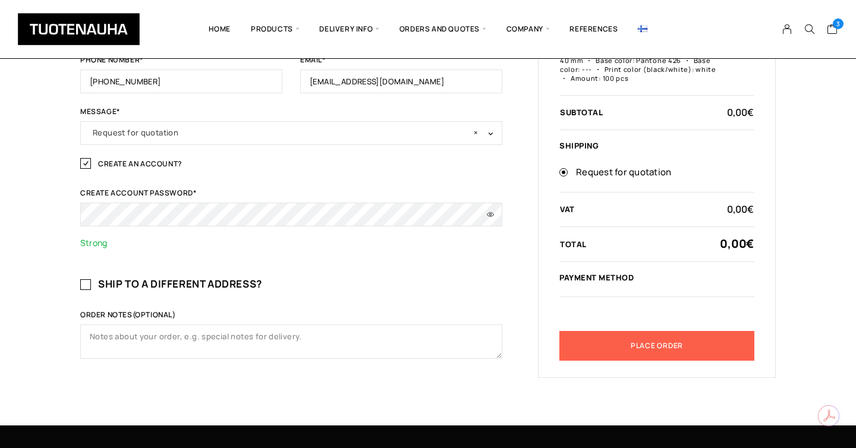
click at [621, 353] on button "Place order" at bounding box center [656, 346] width 195 height 30
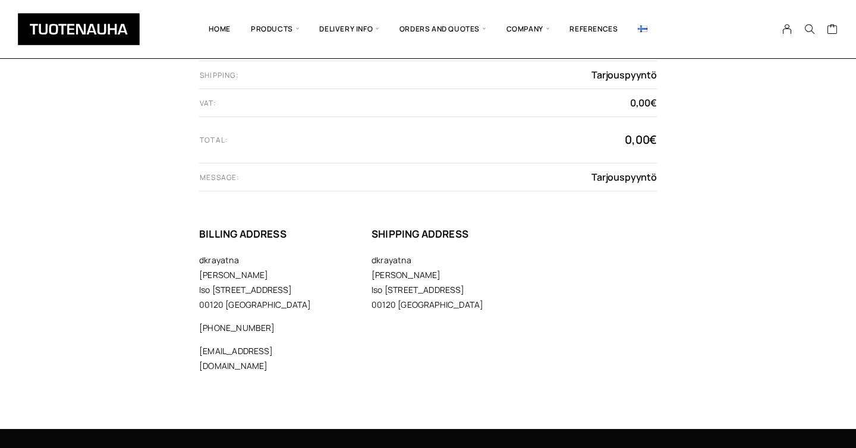
scroll to position [643, 0]
